Goal: Information Seeking & Learning: Check status

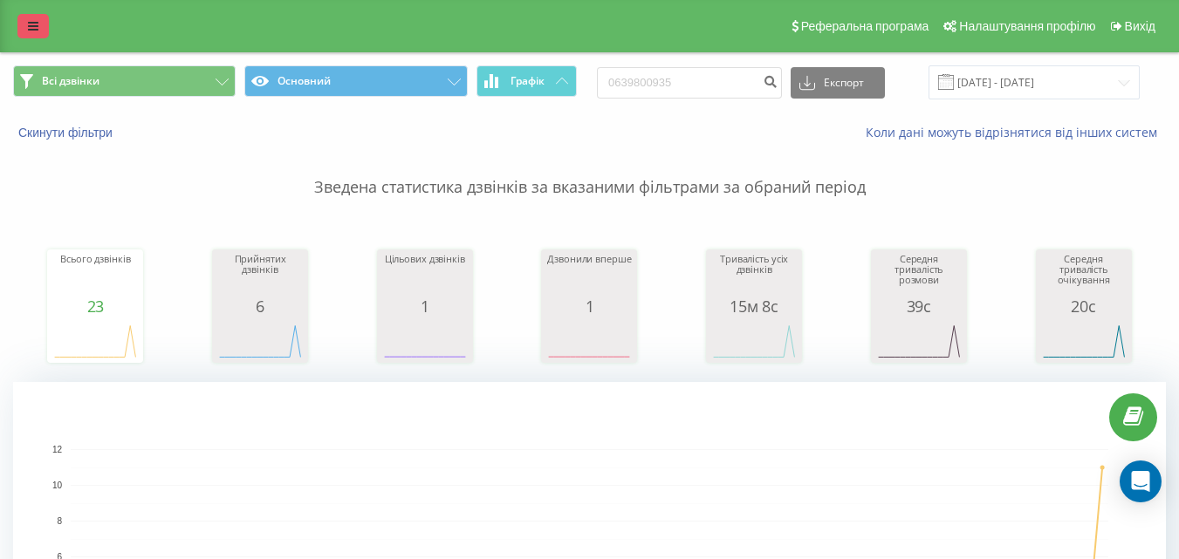
click at [36, 31] on icon at bounding box center [33, 26] width 10 height 12
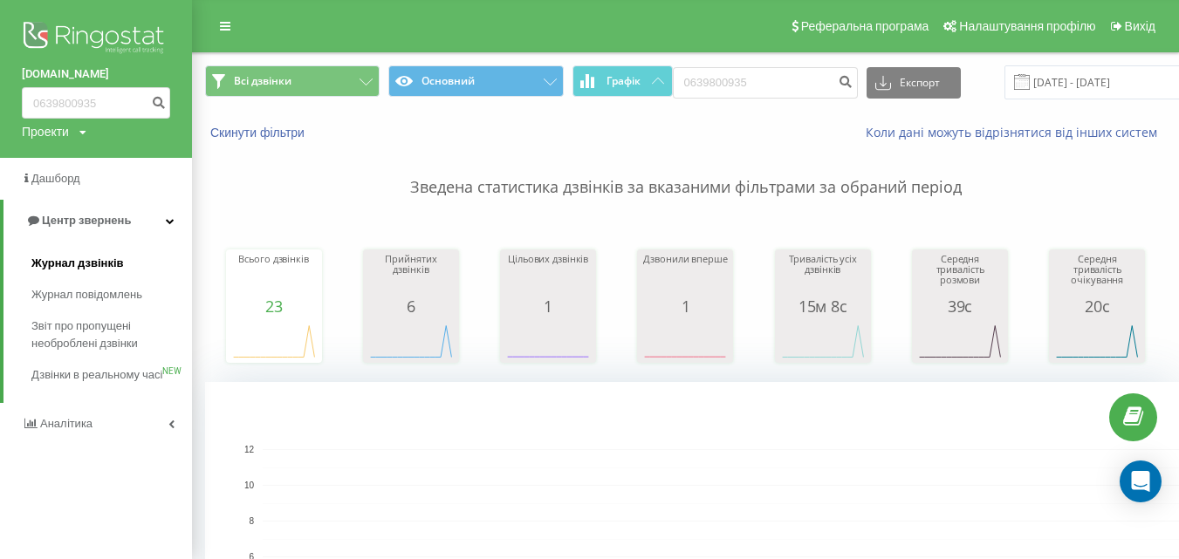
click at [91, 269] on span "Журнал дзвінків" at bounding box center [77, 263] width 93 height 17
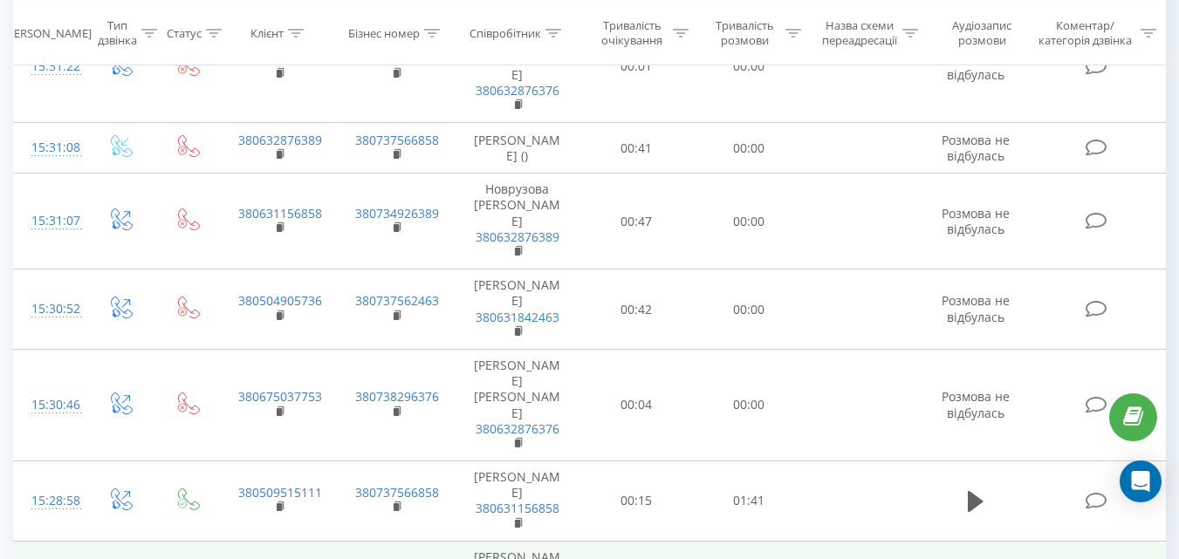
scroll to position [2514, 0]
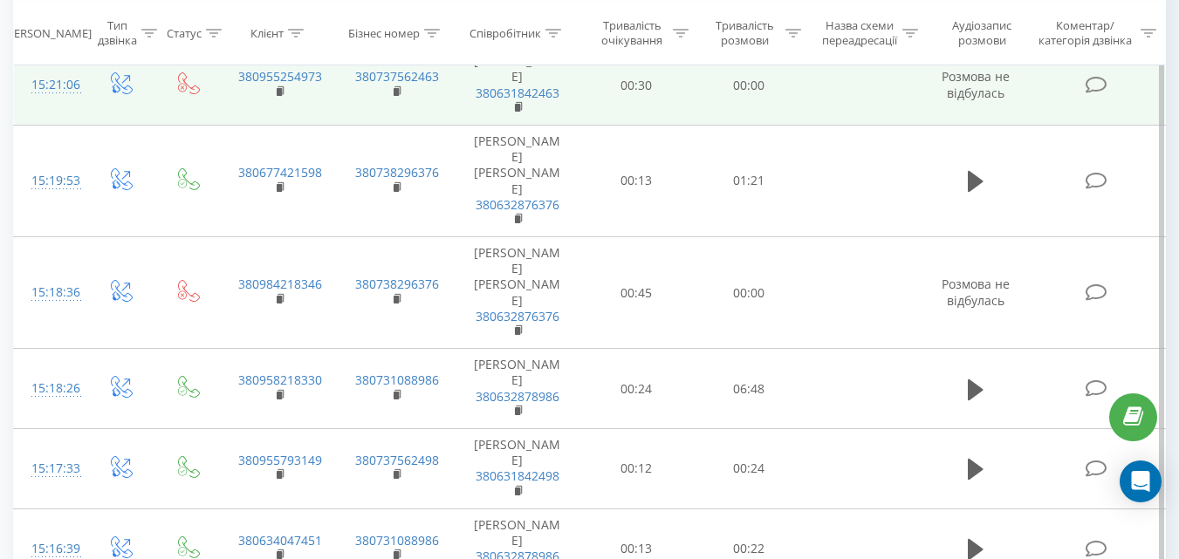
scroll to position [4085, 0]
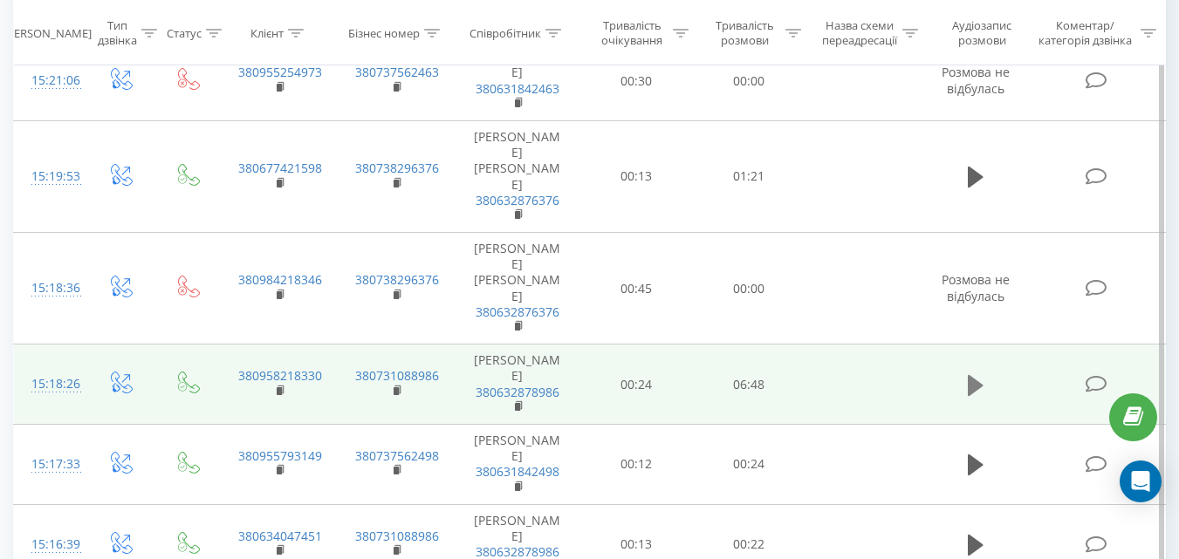
click at [974, 374] on icon at bounding box center [976, 384] width 16 height 21
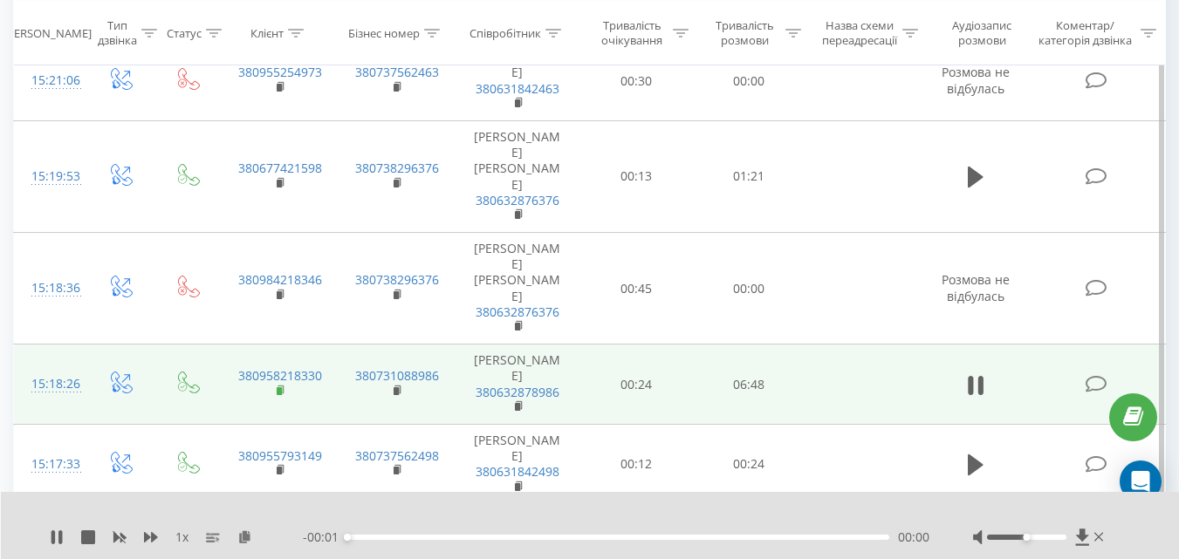
click at [279, 388] on rect at bounding box center [279, 392] width 5 height 8
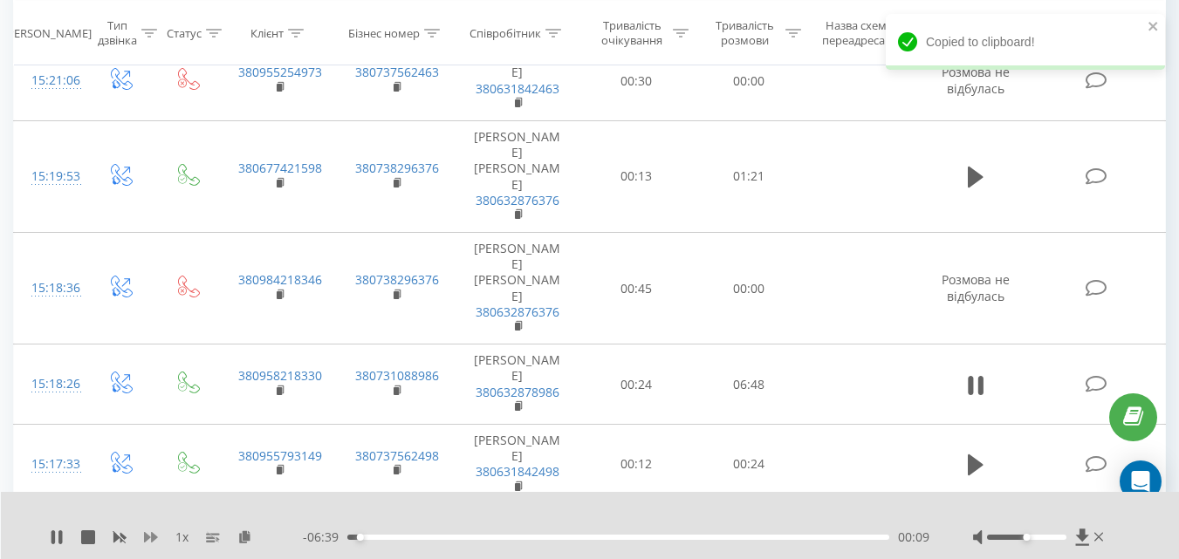
click at [146, 539] on icon at bounding box center [151, 537] width 14 height 10
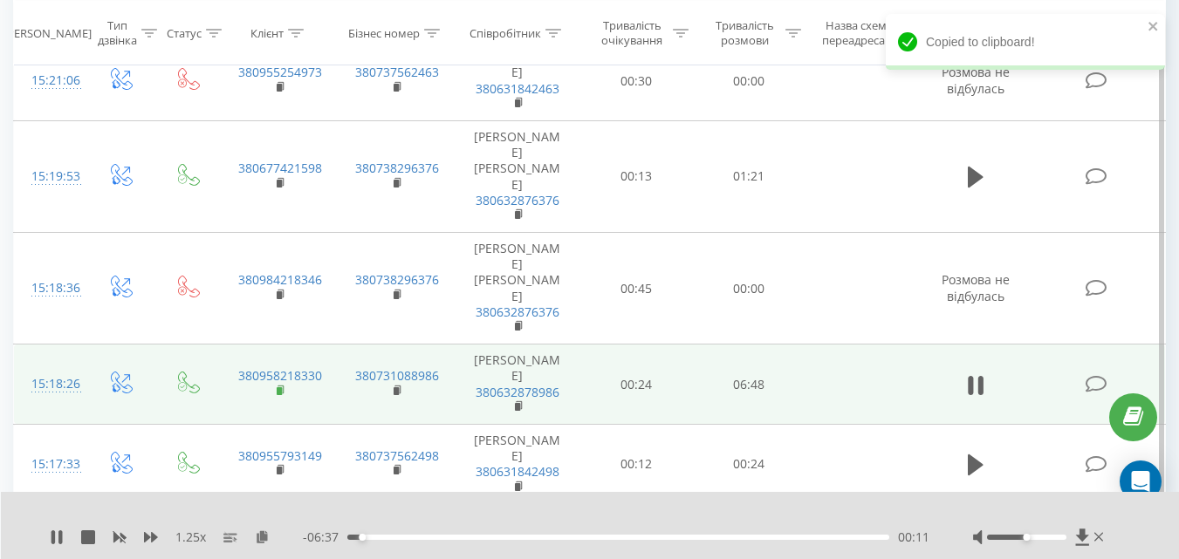
click at [283, 385] on icon at bounding box center [281, 389] width 6 height 8
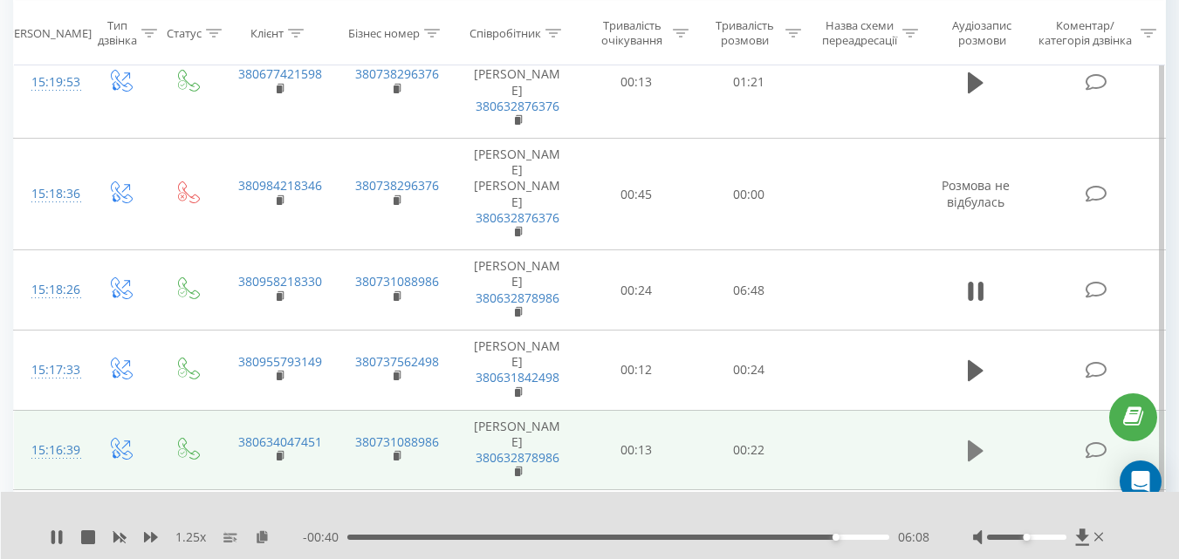
scroll to position [4347, 0]
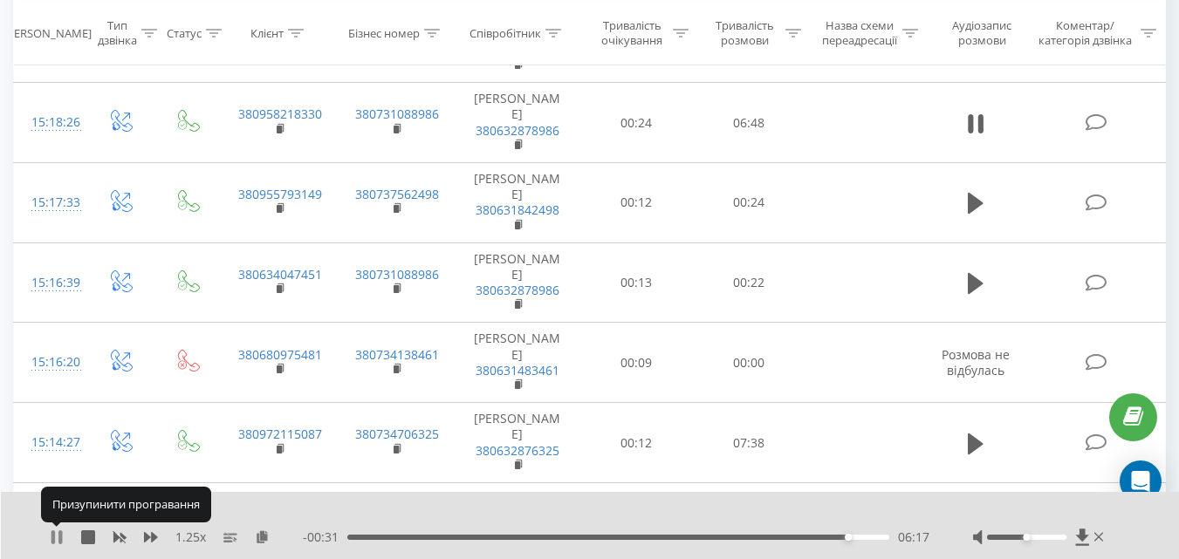
click at [60, 538] on icon at bounding box center [59, 538] width 3 height 14
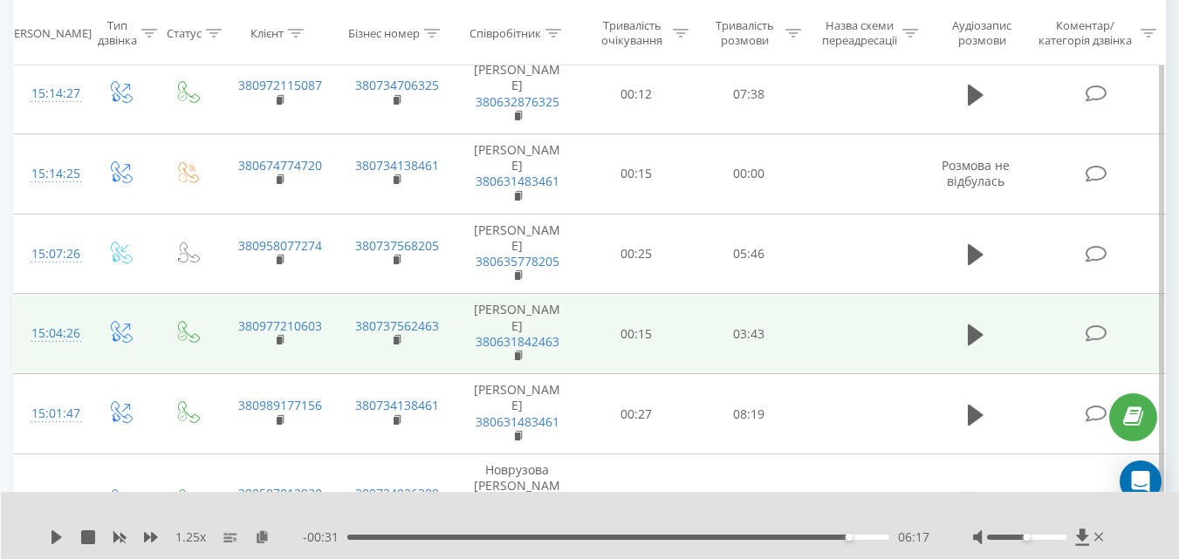
scroll to position [4609, 0]
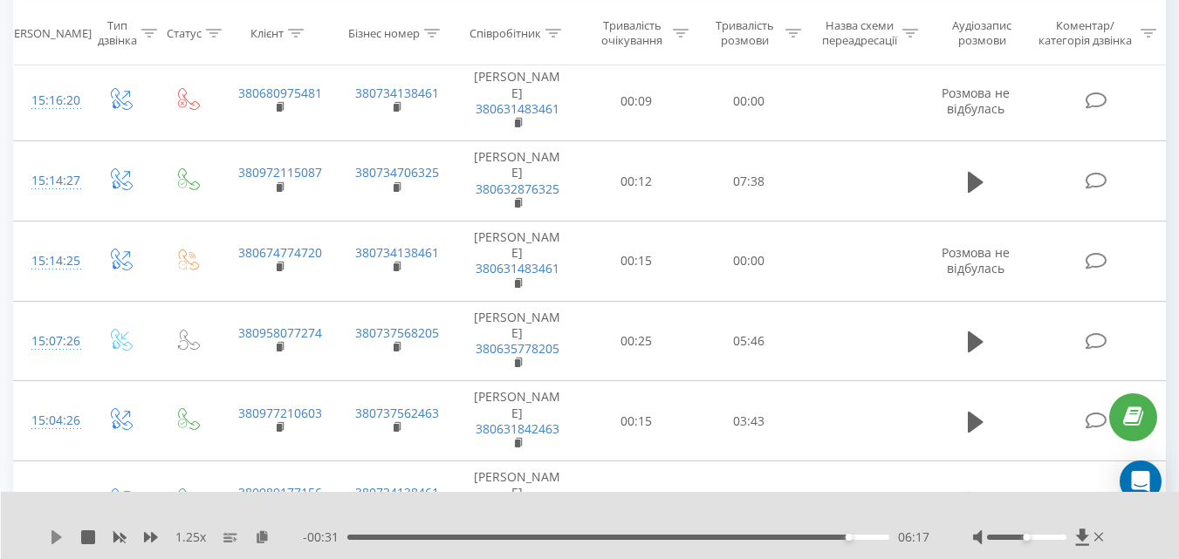
click at [57, 536] on icon at bounding box center [56, 538] width 10 height 14
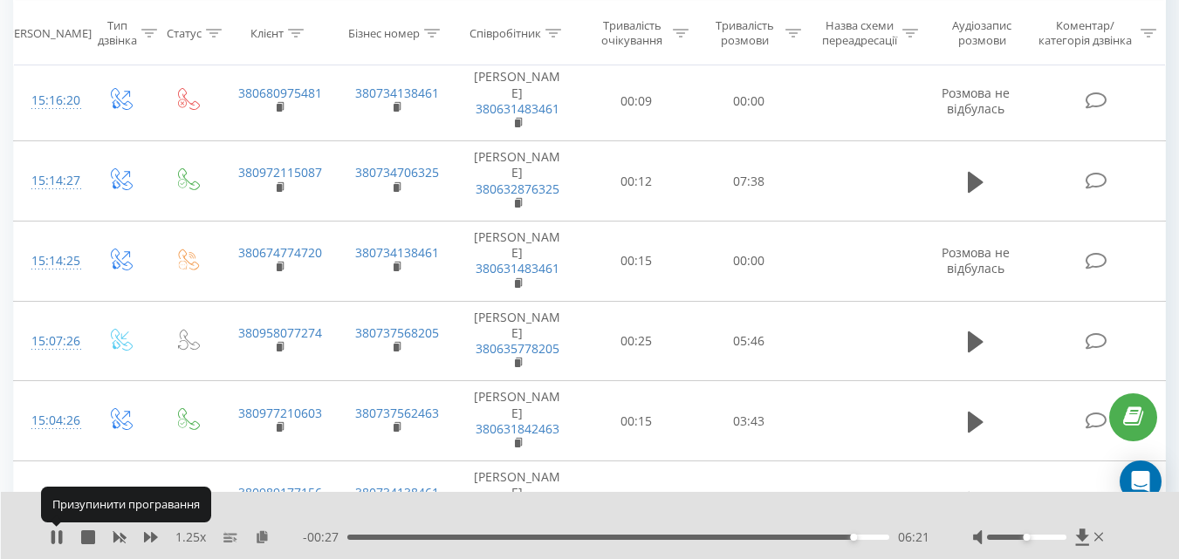
click at [57, 536] on icon at bounding box center [57, 538] width 14 height 14
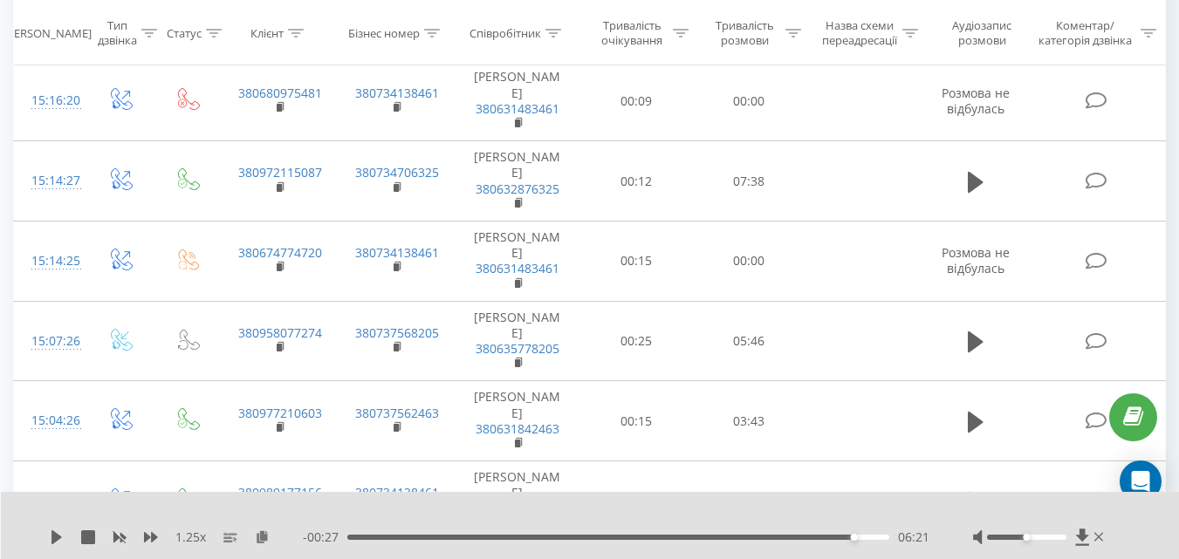
click at [57, 536] on icon at bounding box center [56, 538] width 10 height 14
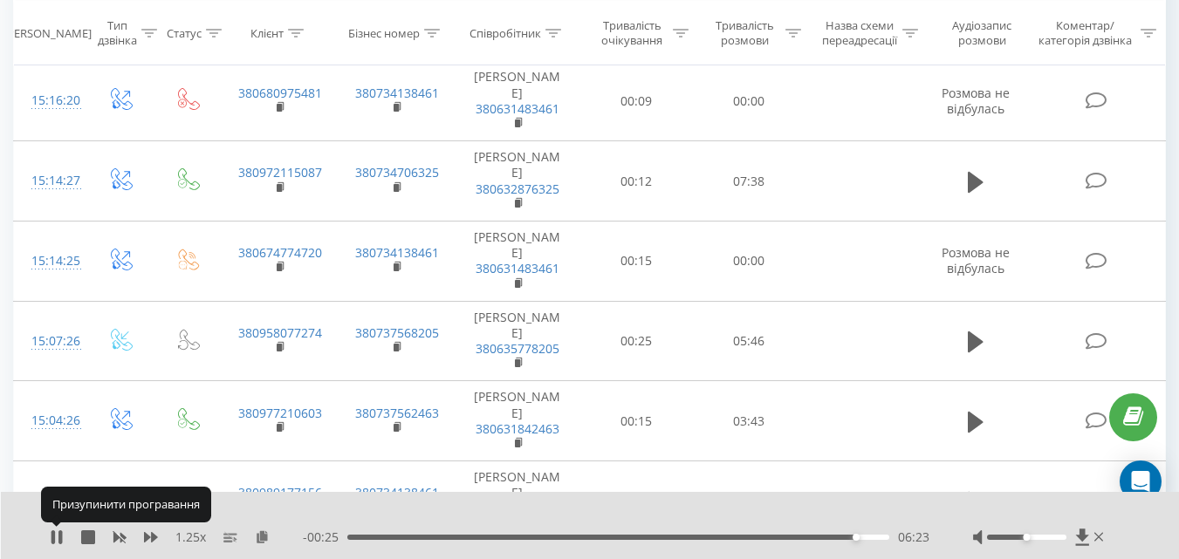
click at [57, 536] on icon at bounding box center [57, 538] width 14 height 14
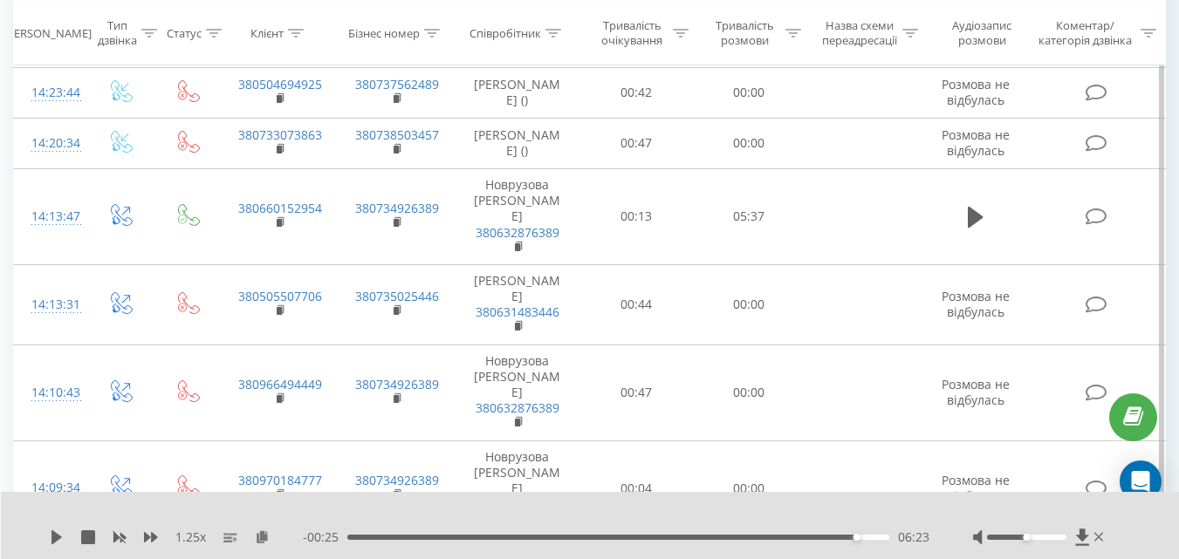
scroll to position [5656, 0]
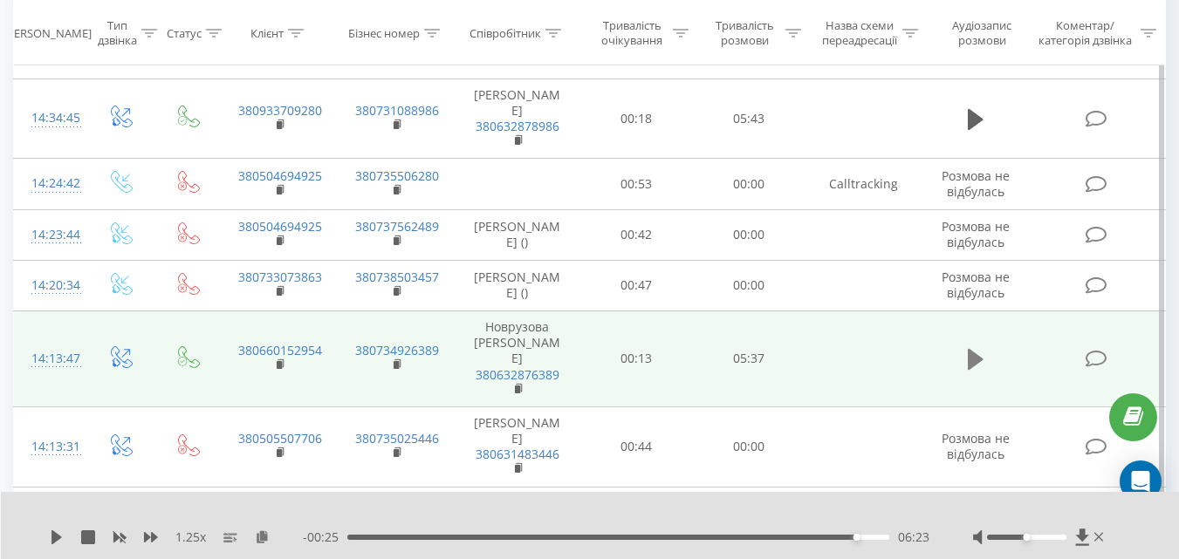
click at [978, 347] on icon at bounding box center [976, 359] width 16 height 24
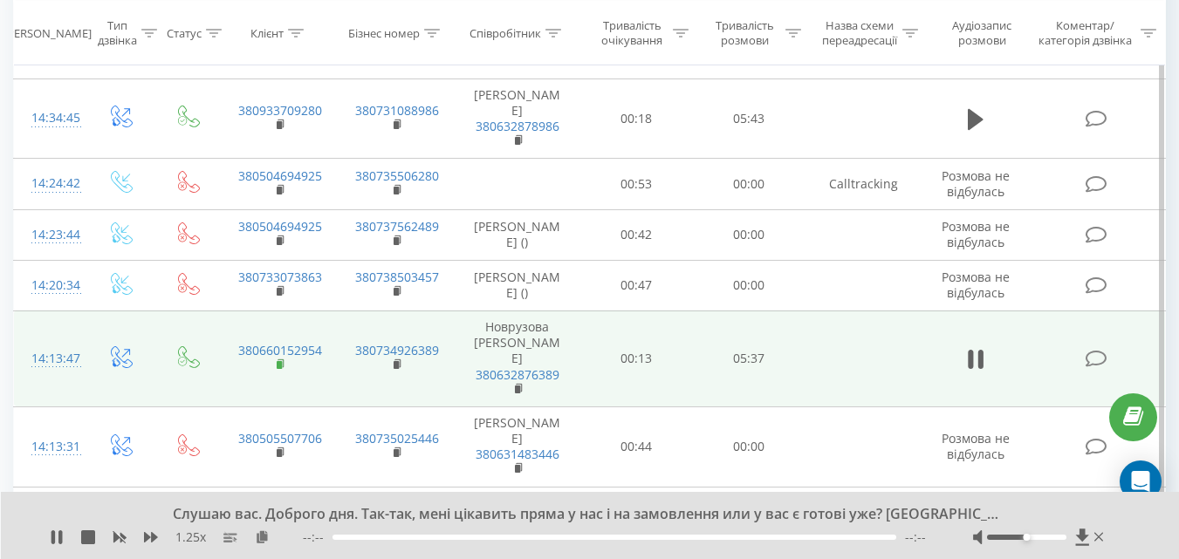
click at [284, 359] on icon at bounding box center [282, 365] width 10 height 12
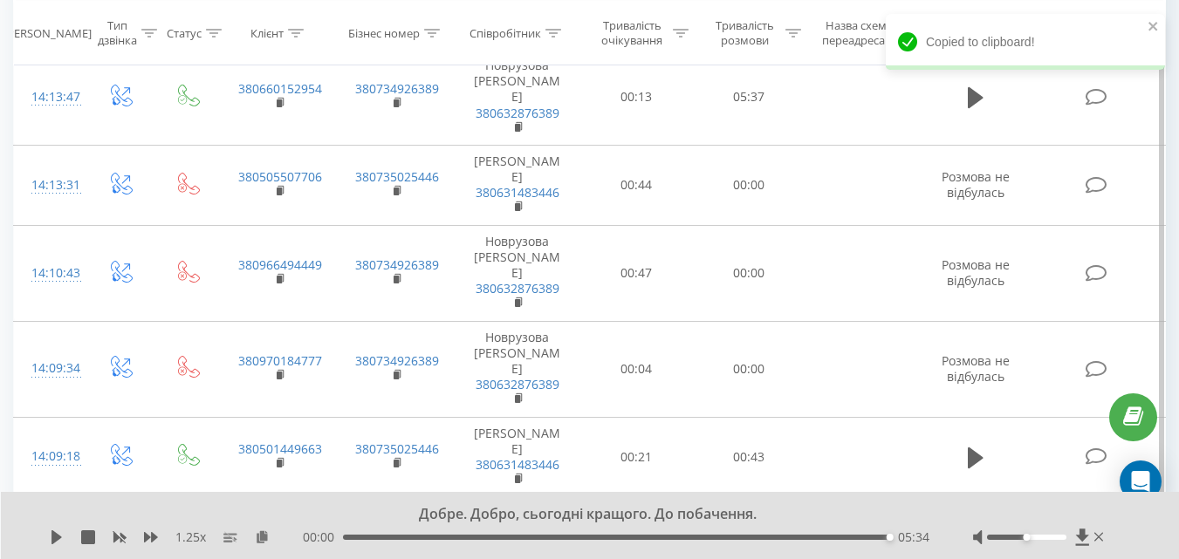
scroll to position [6180, 0]
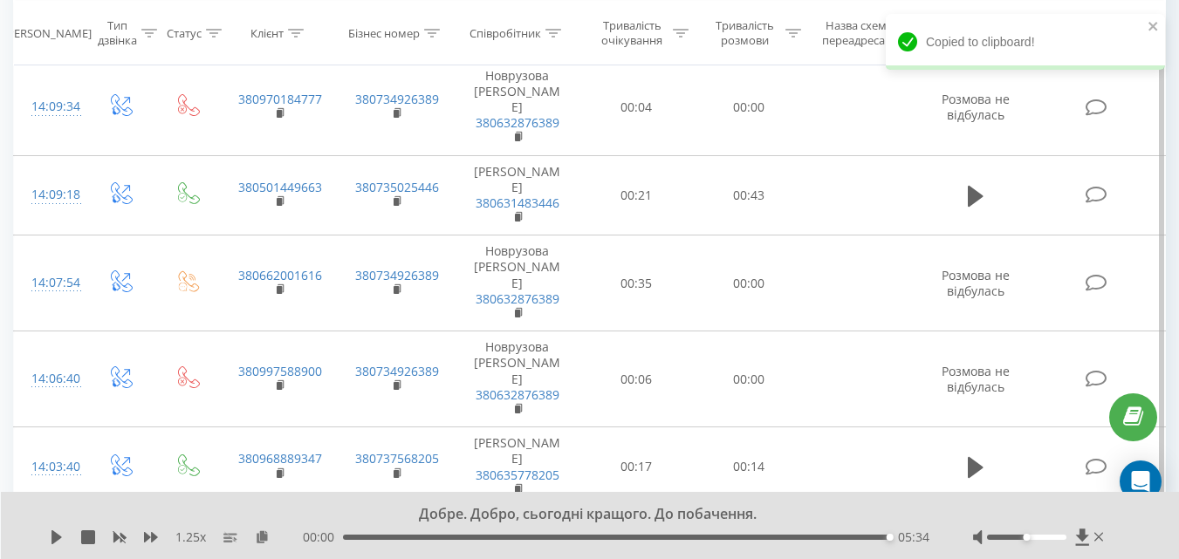
click at [982, 544] on icon at bounding box center [976, 556] width 16 height 24
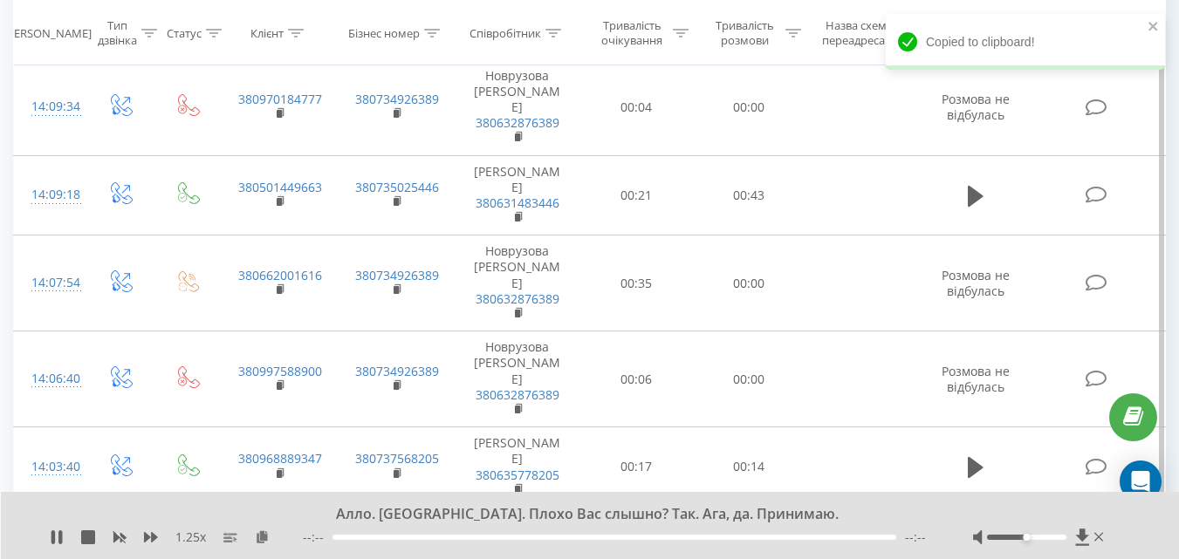
click at [283, 556] on icon at bounding box center [281, 560] width 6 height 8
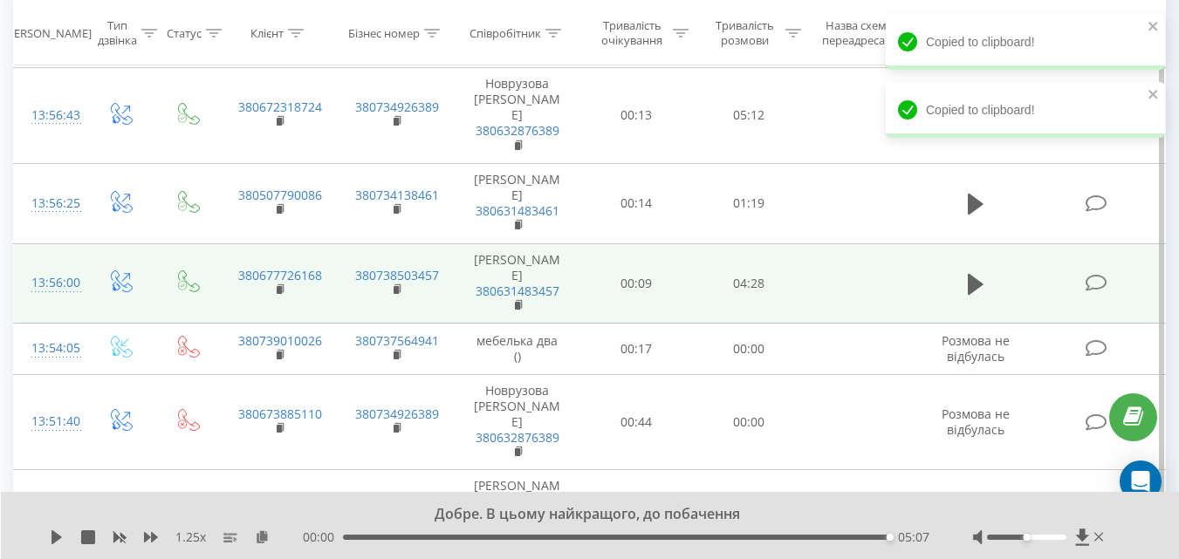
scroll to position [6703, 0]
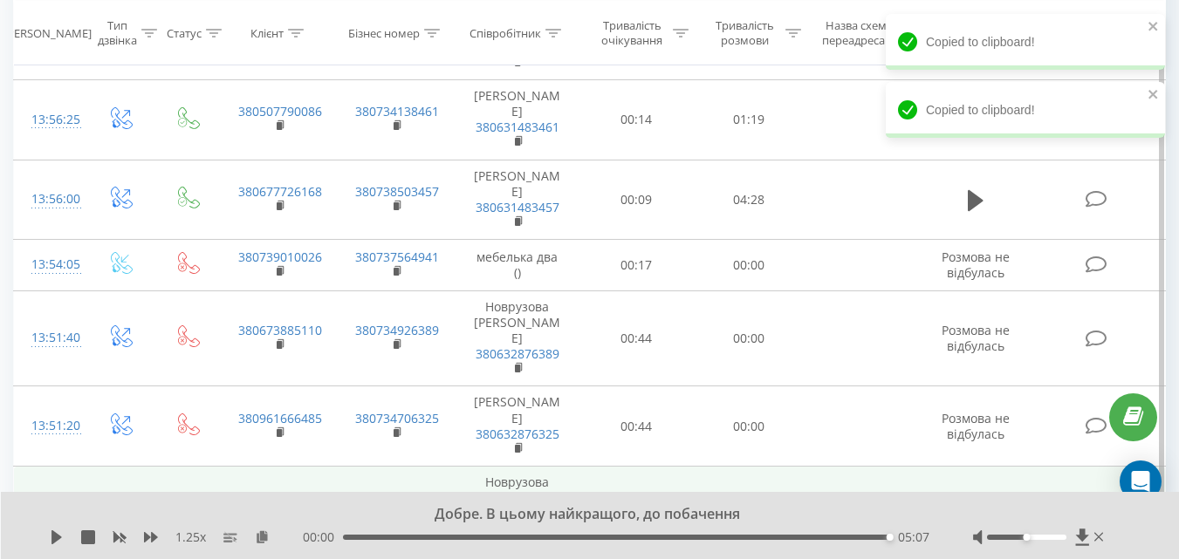
click at [973, 504] on icon at bounding box center [976, 514] width 16 height 21
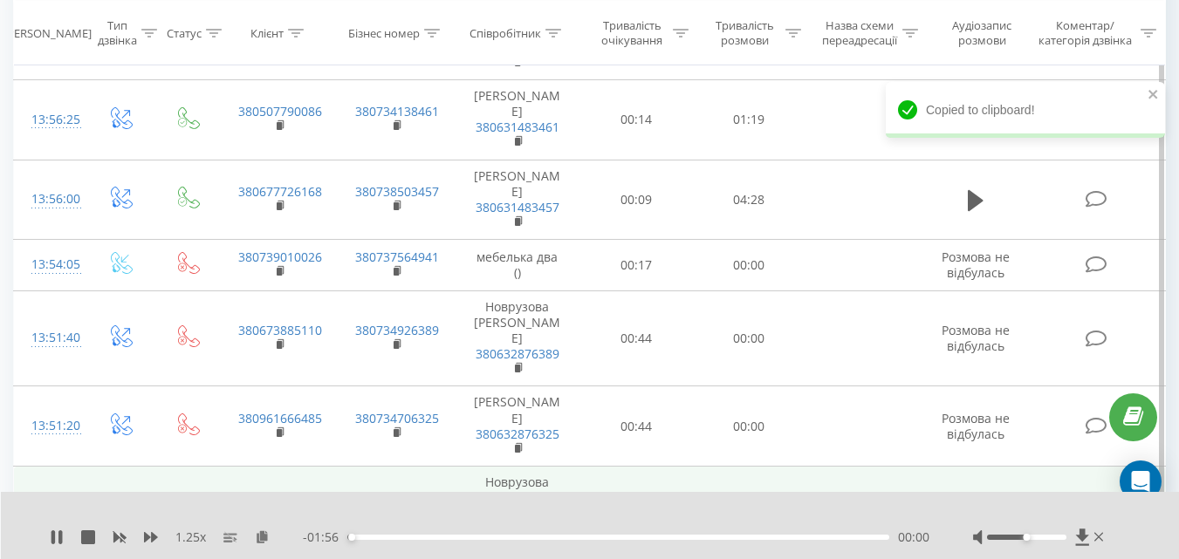
click at [278, 518] on rect at bounding box center [279, 522] width 5 height 8
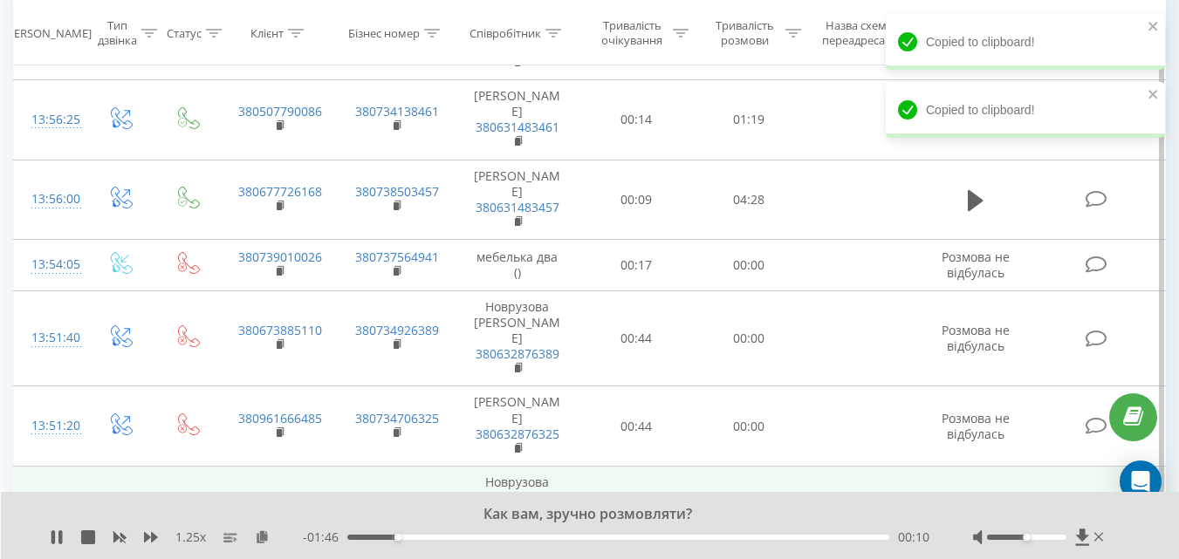
click at [277, 515] on icon at bounding box center [282, 521] width 10 height 12
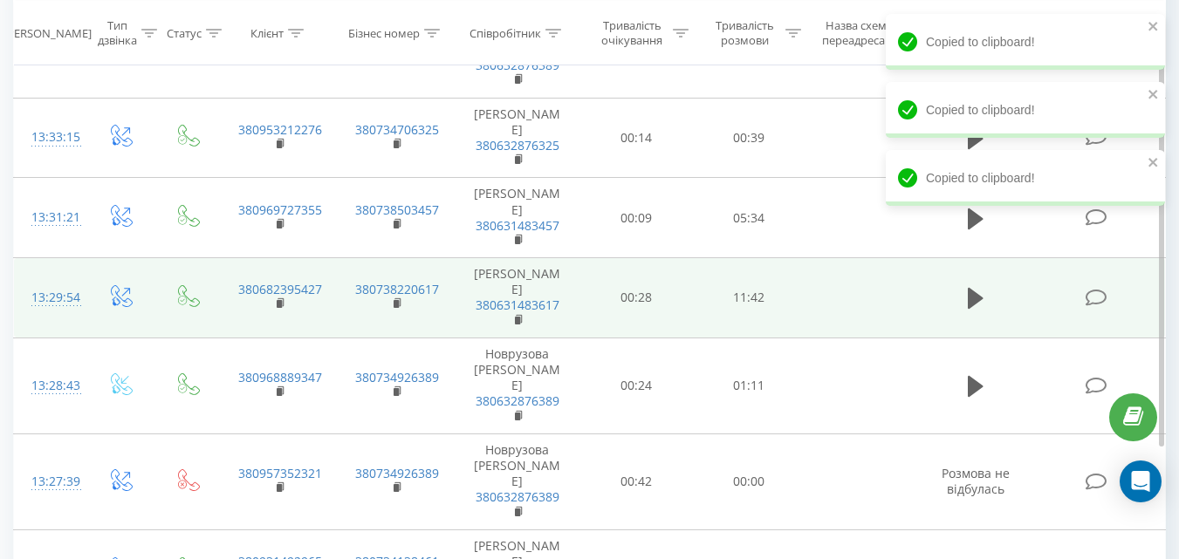
scroll to position [8748, 0]
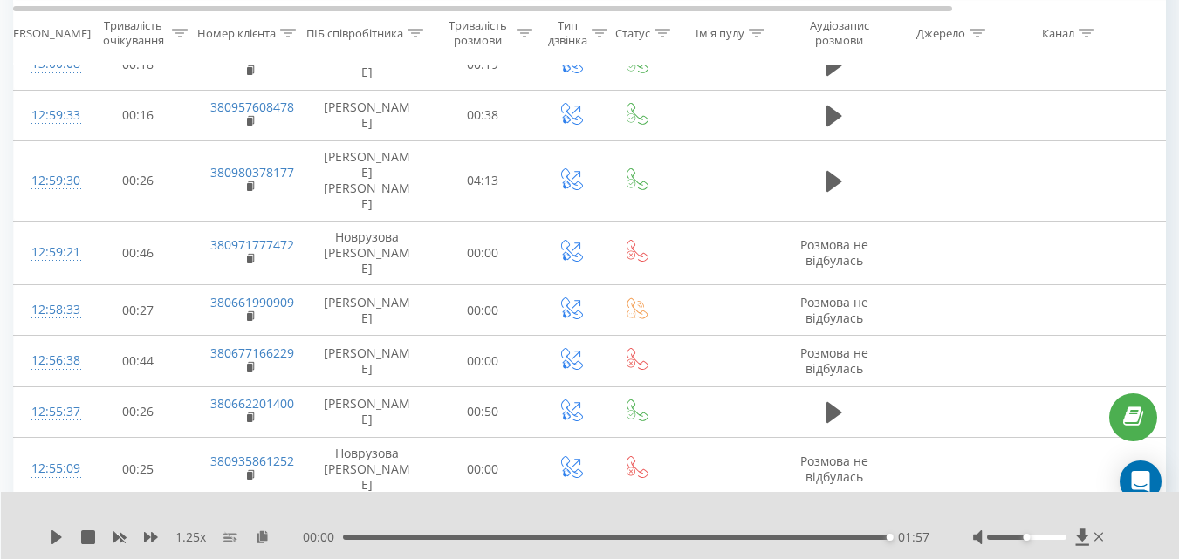
scroll to position [3748, 0]
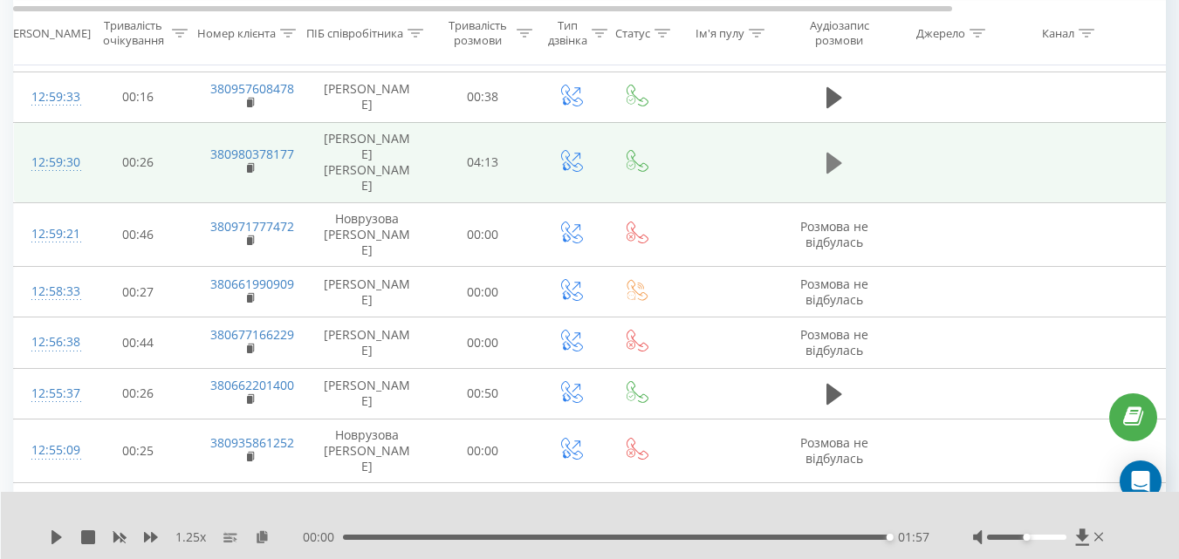
click at [829, 174] on icon at bounding box center [835, 163] width 16 height 21
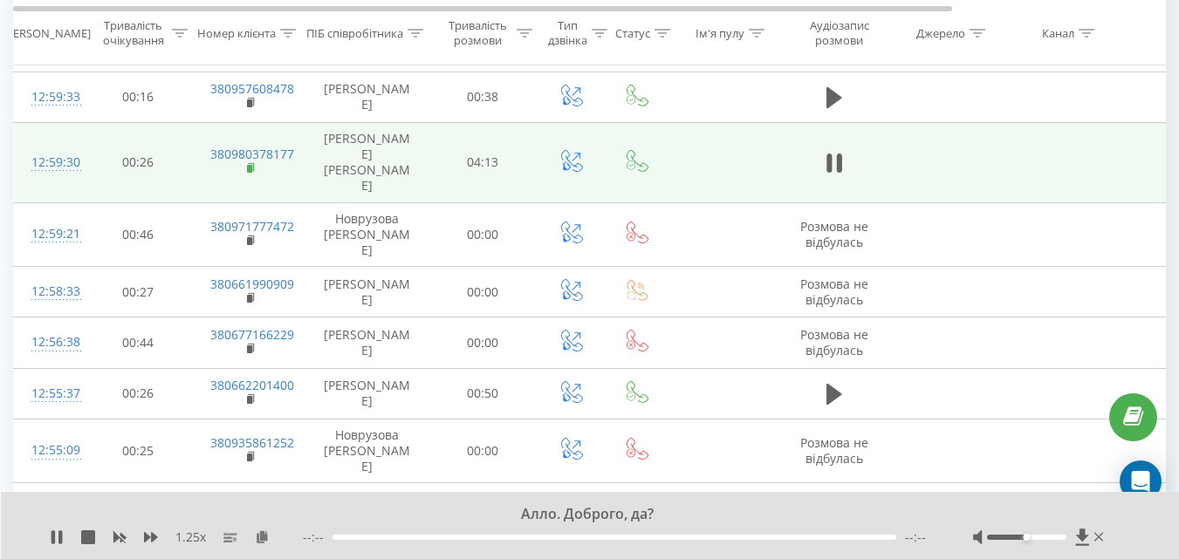
click at [248, 173] on rect at bounding box center [249, 169] width 5 height 8
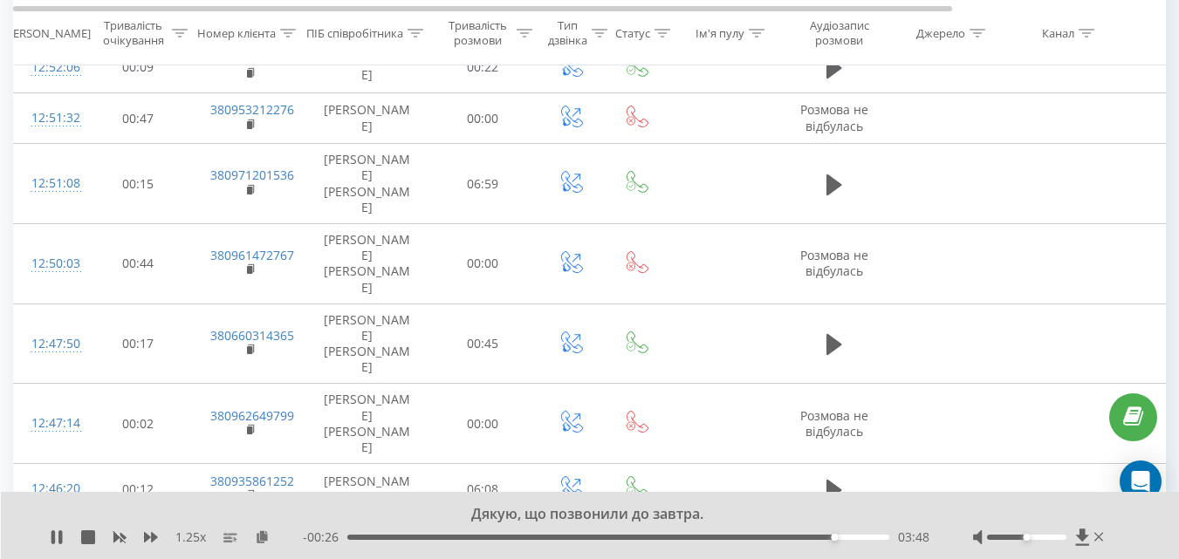
scroll to position [4446, 0]
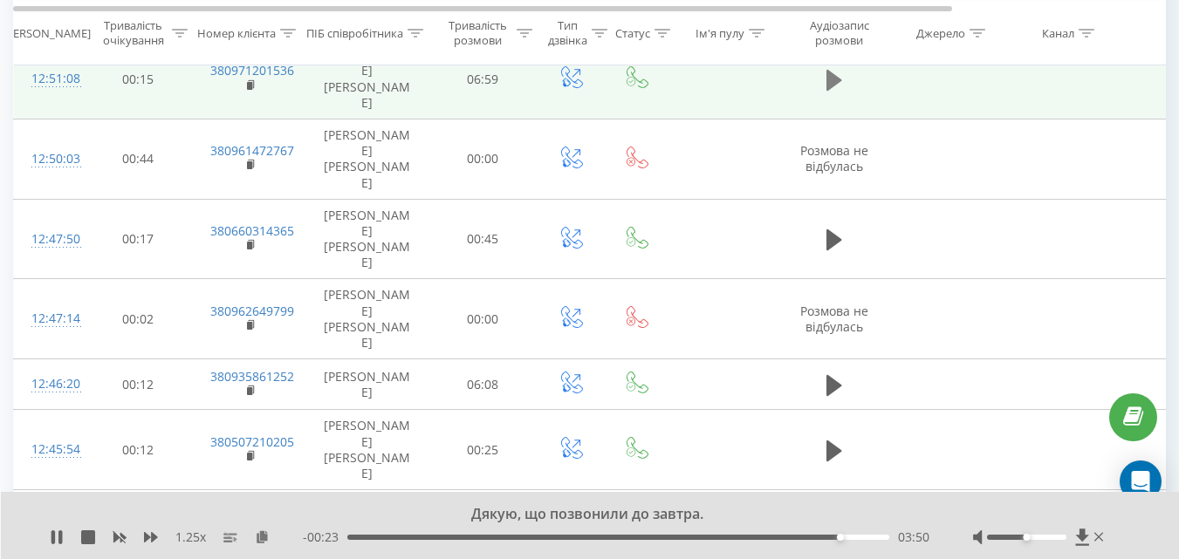
click at [834, 90] on icon at bounding box center [835, 79] width 16 height 21
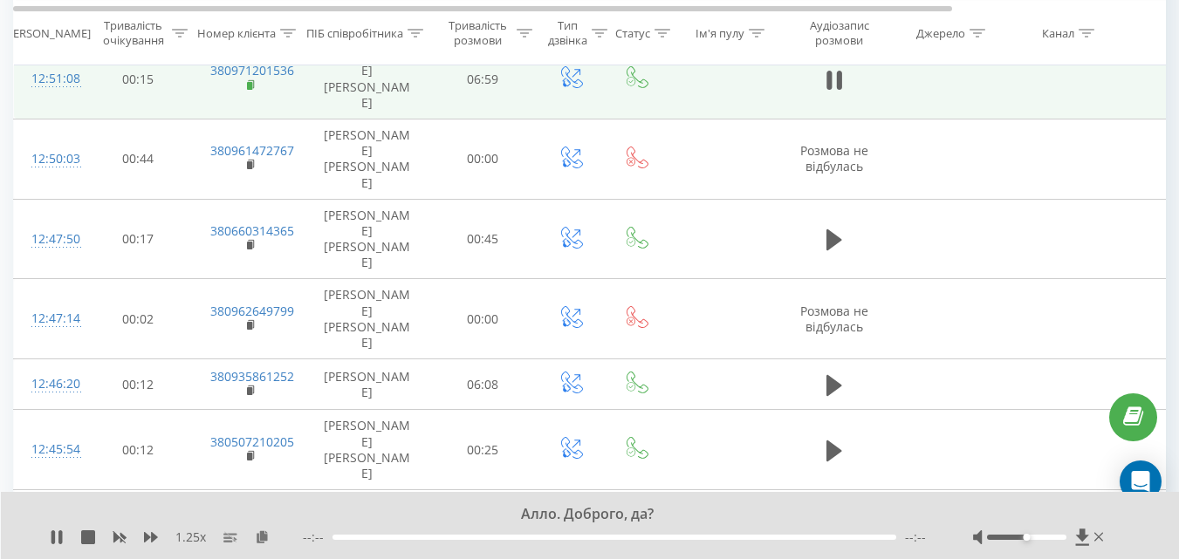
click at [251, 90] on rect at bounding box center [249, 86] width 5 height 8
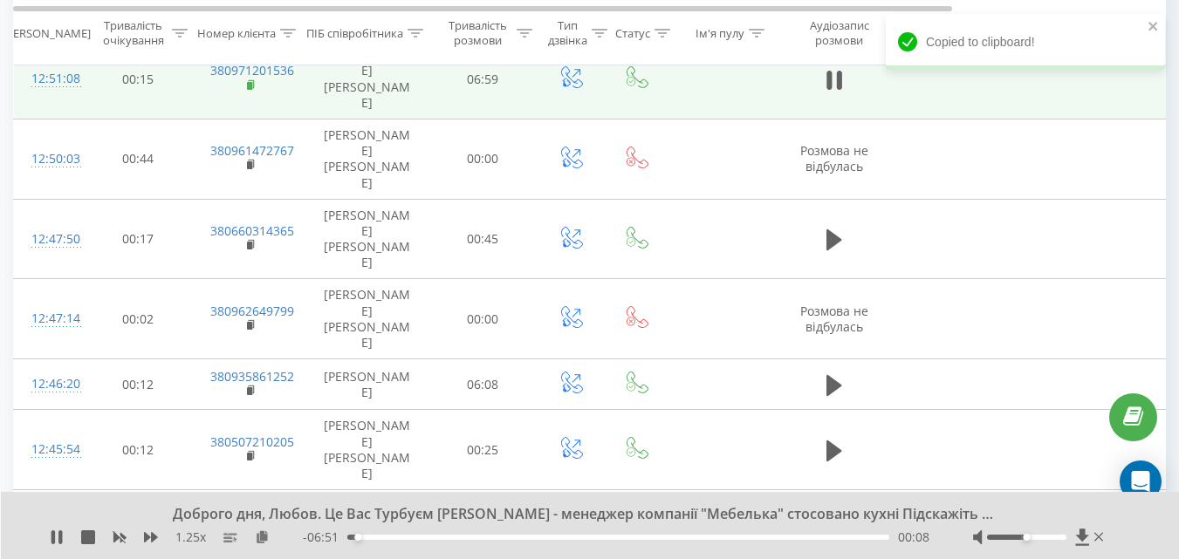
click at [252, 87] on icon at bounding box center [251, 83] width 6 height 8
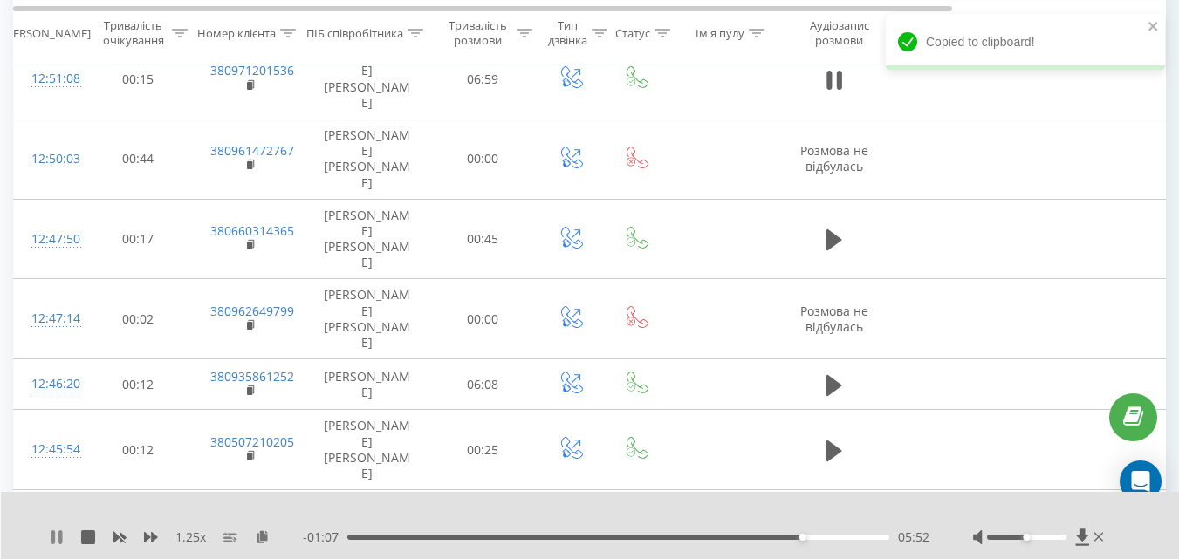
click at [56, 545] on button at bounding box center [57, 538] width 14 height 14
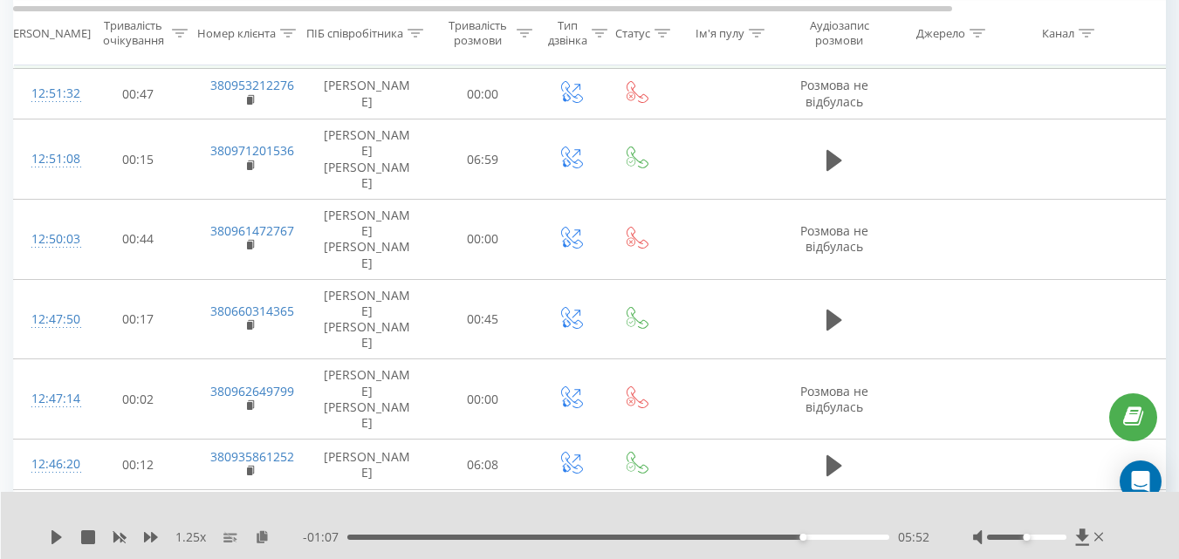
scroll to position [4359, 0]
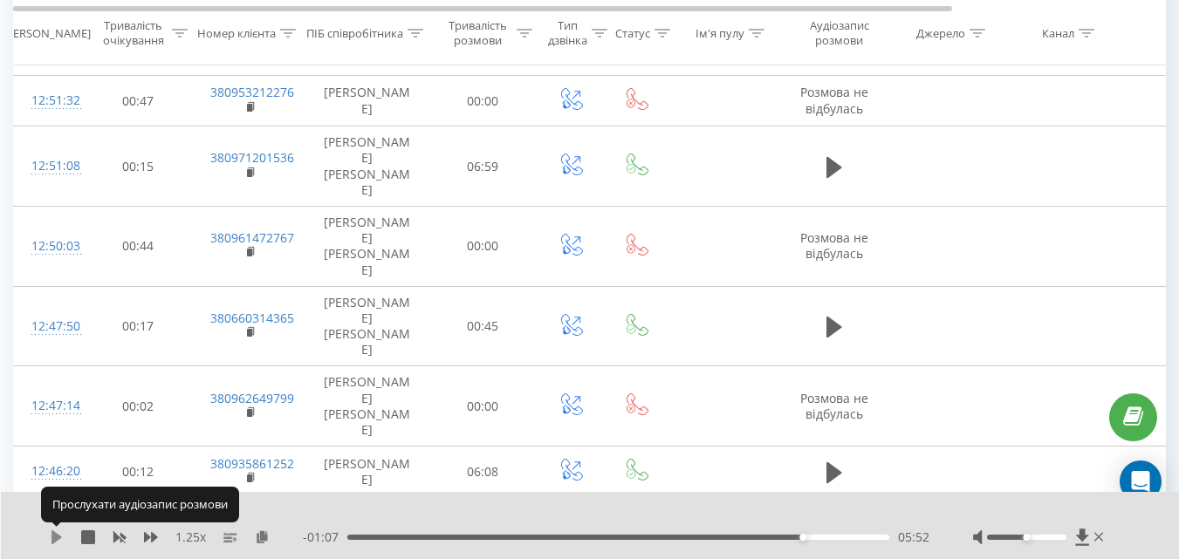
click at [57, 534] on icon at bounding box center [56, 538] width 10 height 14
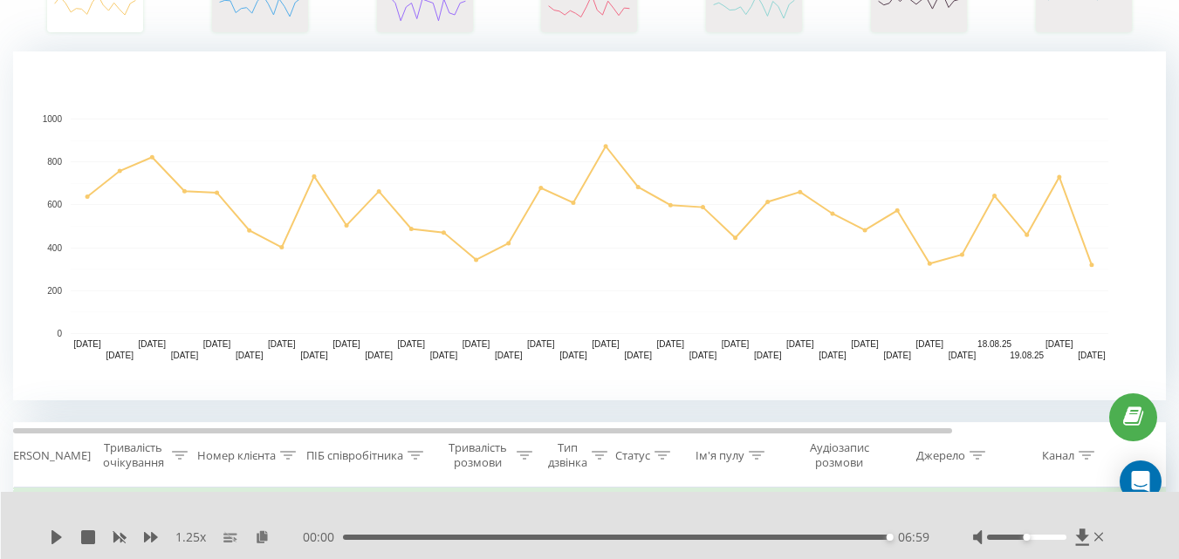
scroll to position [0, 0]
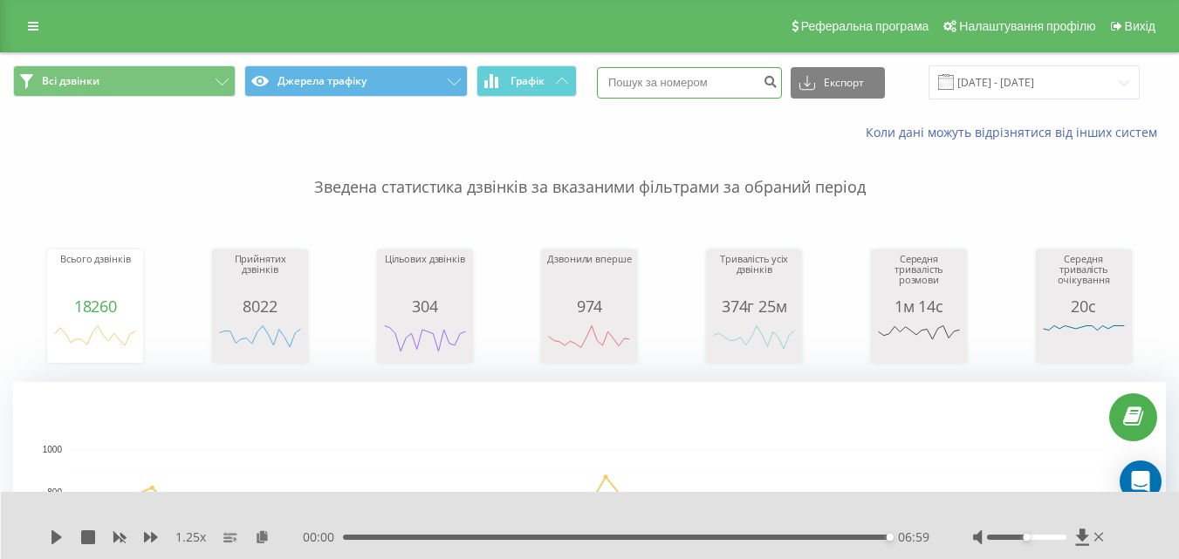
click at [684, 91] on input at bounding box center [689, 82] width 185 height 31
type input "0505507706"
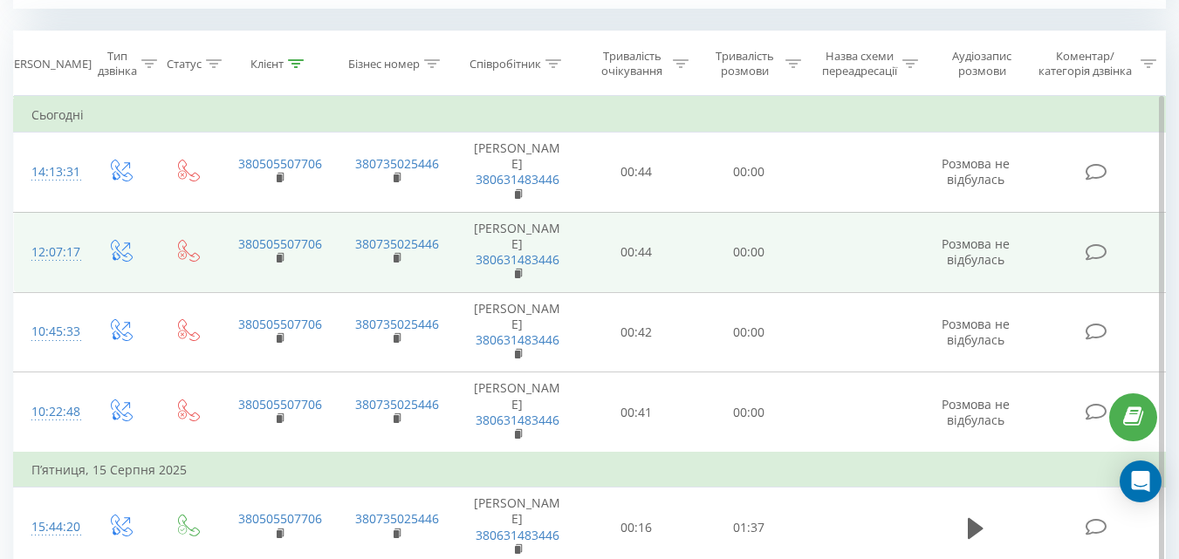
scroll to position [698, 0]
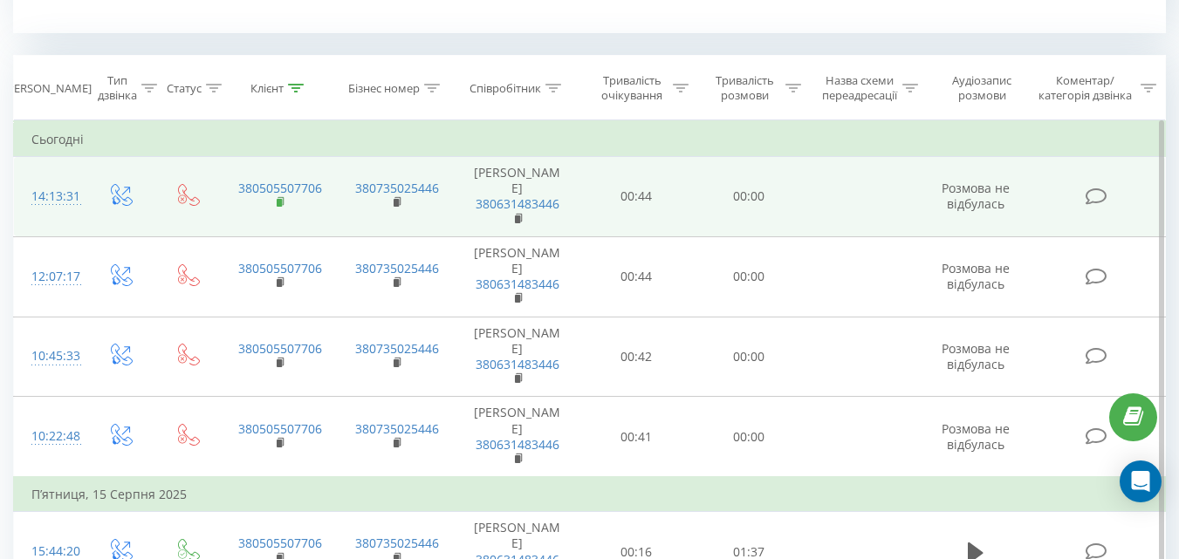
click at [277, 199] on rect at bounding box center [279, 203] width 5 height 8
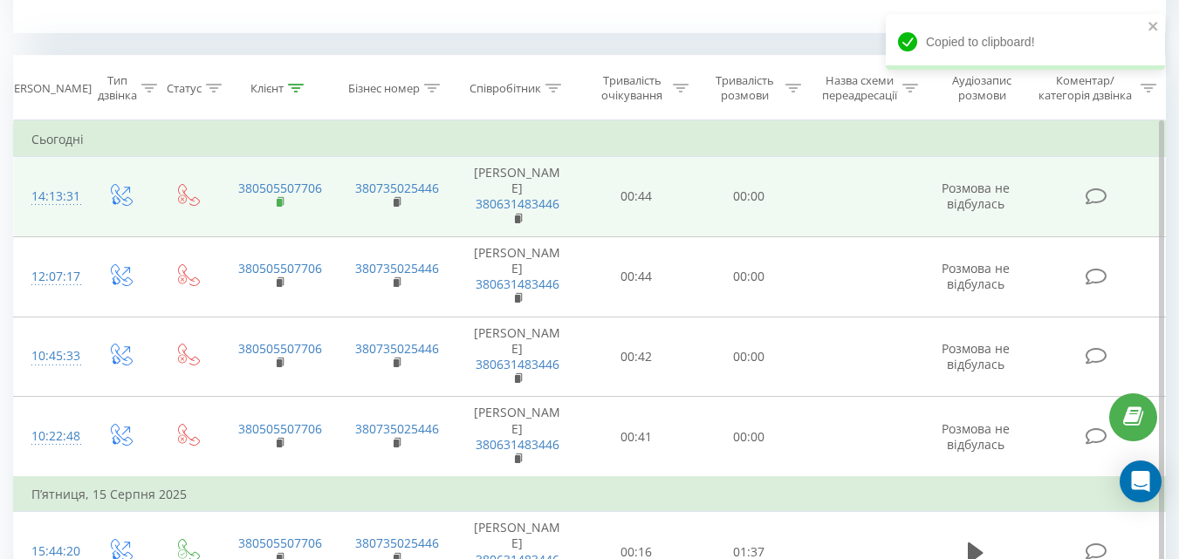
click at [278, 199] on rect at bounding box center [279, 203] width 5 height 8
